Goal: Find specific page/section: Find specific page/section

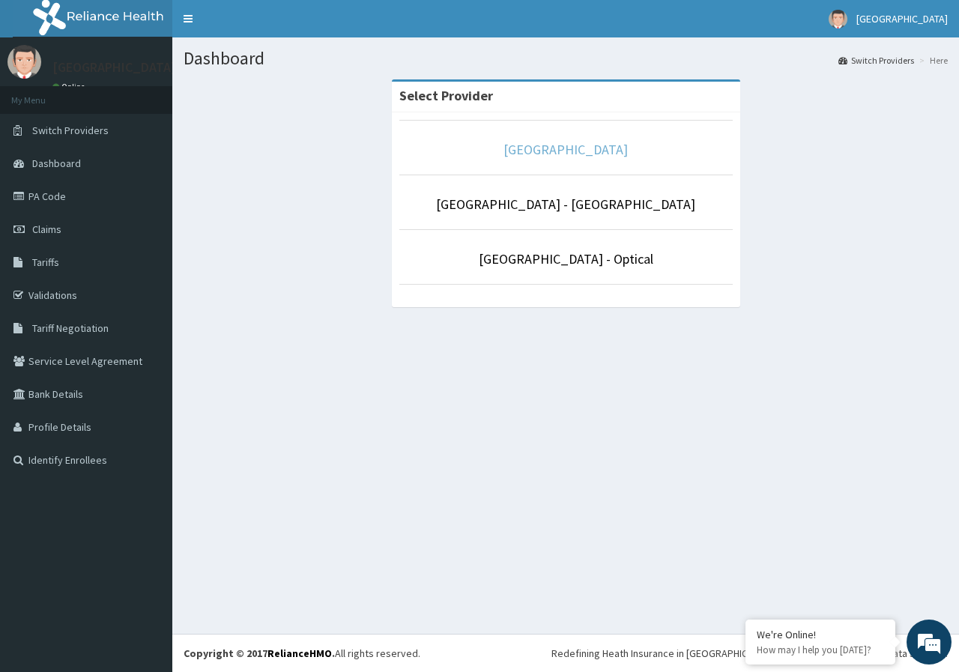
click at [589, 151] on link "De-lakeland Imperial Medical Centre" at bounding box center [566, 149] width 124 height 17
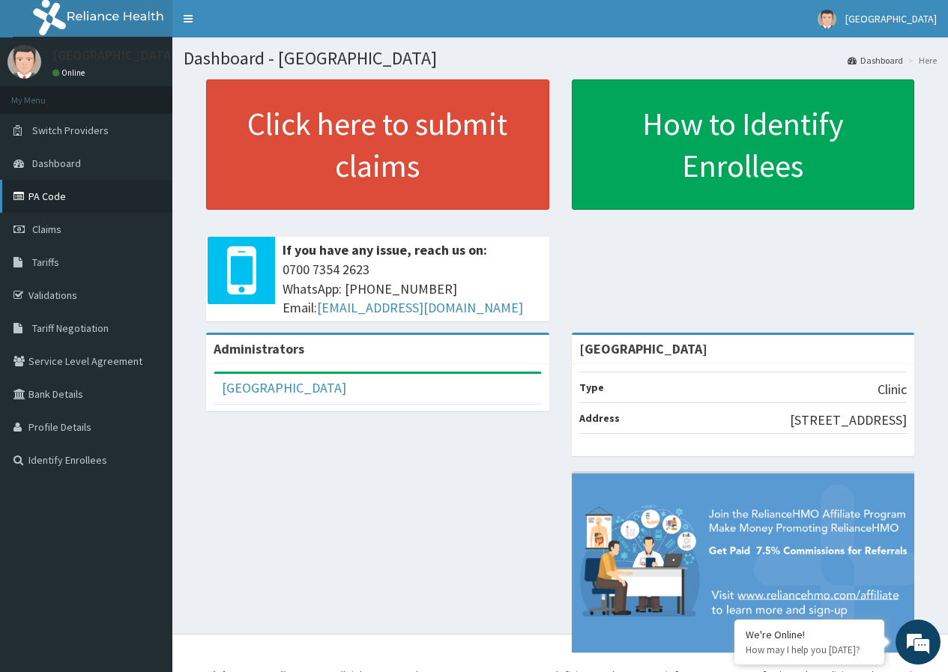
click at [56, 201] on link "PA Code" at bounding box center [86, 196] width 172 height 33
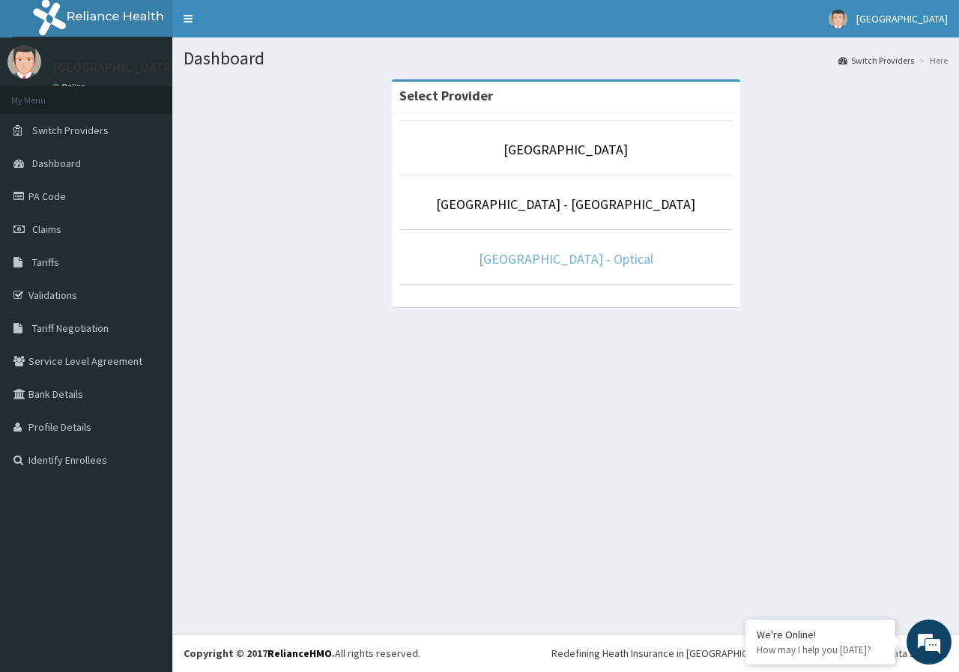
click at [612, 253] on link "[GEOGRAPHIC_DATA] - Optical" at bounding box center [566, 258] width 175 height 17
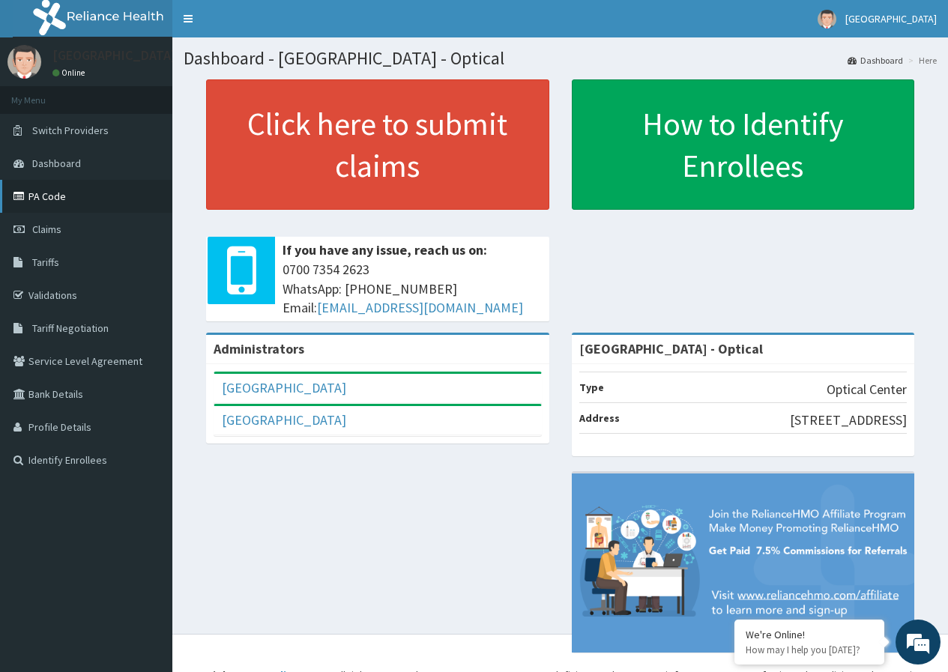
click at [58, 194] on link "PA Code" at bounding box center [86, 196] width 172 height 33
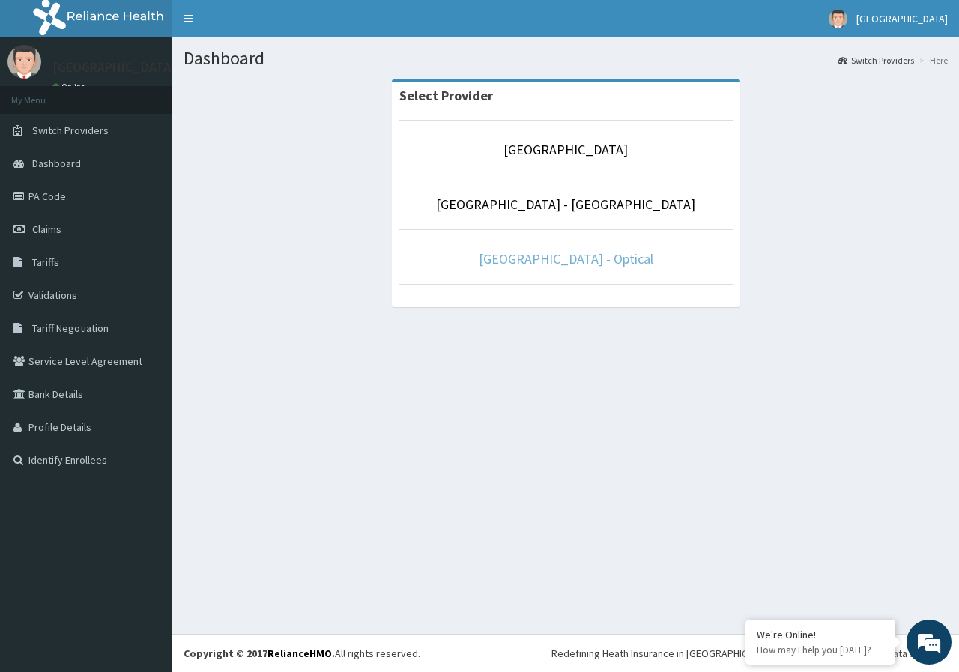
click at [577, 257] on link "[GEOGRAPHIC_DATA] - Optical" at bounding box center [566, 258] width 175 height 17
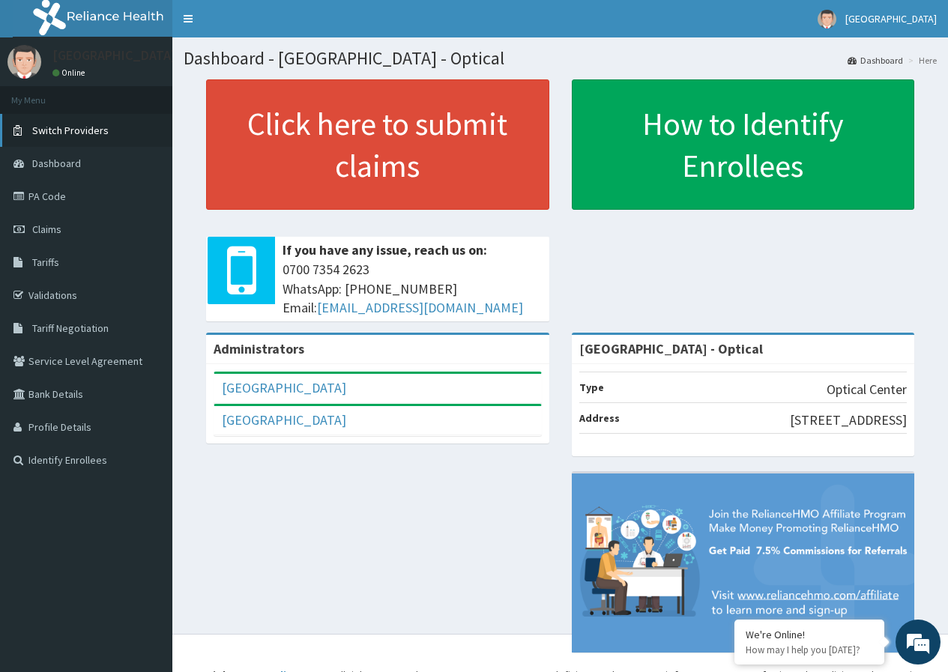
click at [55, 133] on span "Switch Providers" at bounding box center [70, 130] width 76 height 13
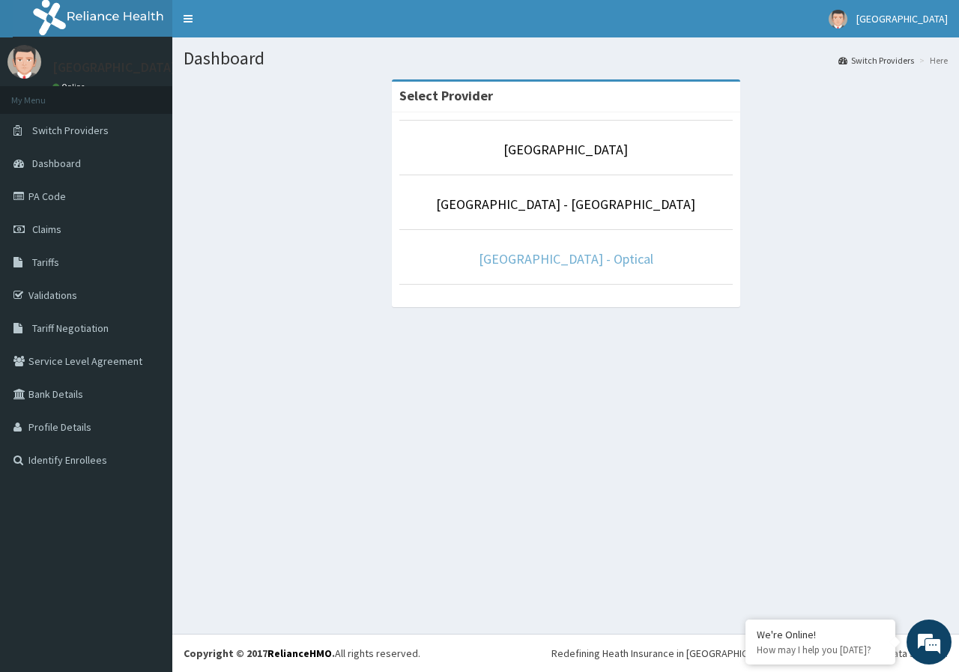
click at [514, 261] on link "[GEOGRAPHIC_DATA] - Optical" at bounding box center [566, 258] width 175 height 17
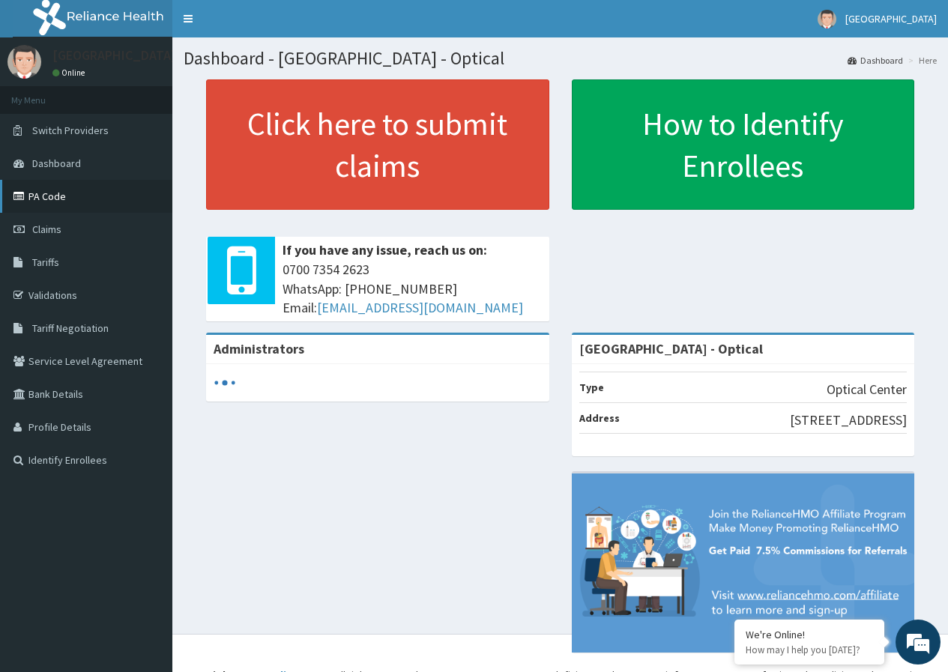
click at [42, 184] on link "PA Code" at bounding box center [86, 196] width 172 height 33
